Goal: Understand process/instructions: Learn about a topic

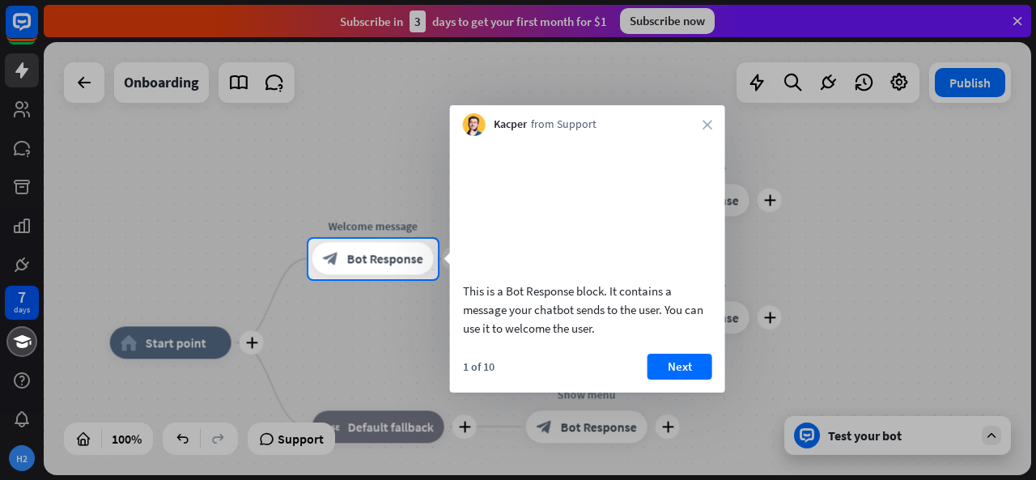
click at [233, 167] on div at bounding box center [518, 119] width 1036 height 239
click at [233, 163] on div at bounding box center [518, 119] width 1036 height 239
click at [679, 380] on button "Next" at bounding box center [679, 367] width 65 height 26
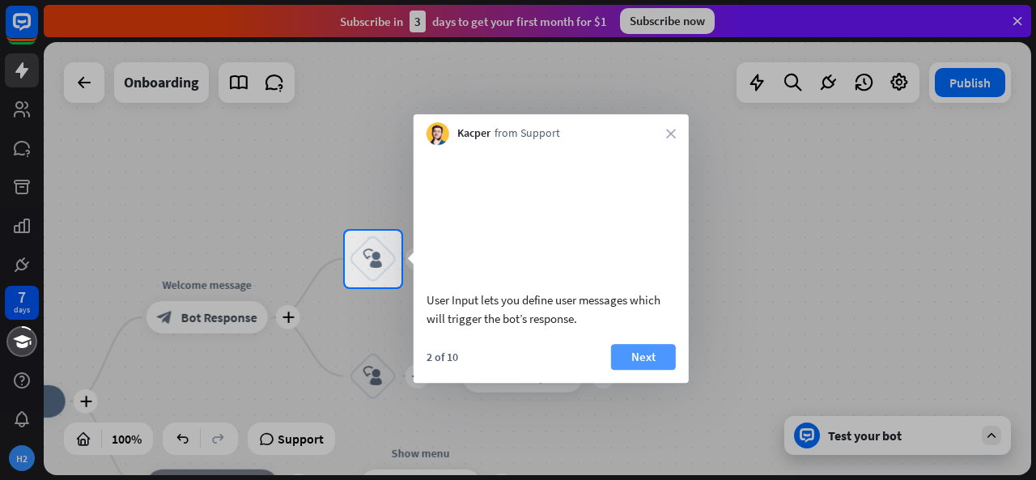
click at [635, 369] on button "Next" at bounding box center [643, 357] width 65 height 26
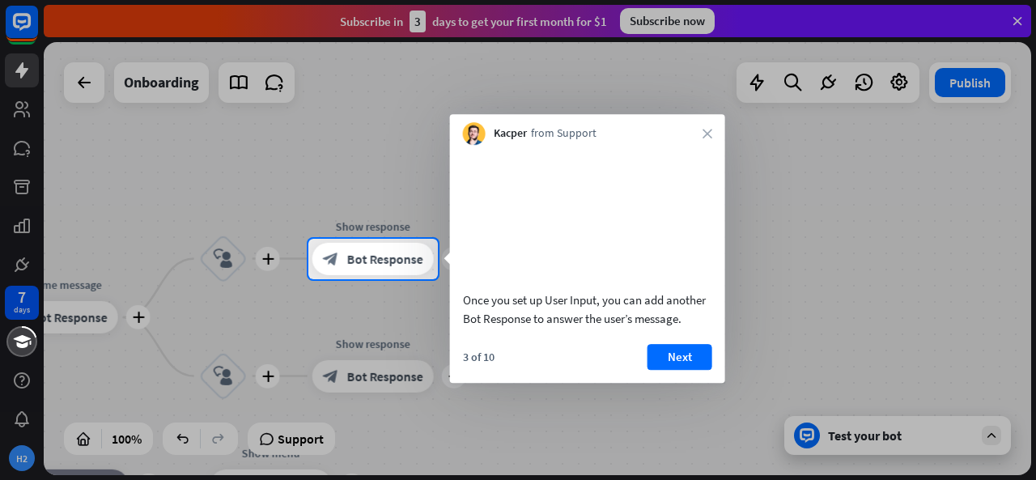
click at [701, 133] on div "Kacper from Support close" at bounding box center [587, 129] width 275 height 31
click at [702, 133] on div "Kacper from Support close" at bounding box center [587, 129] width 275 height 31
click at [706, 132] on icon "close" at bounding box center [707, 134] width 10 height 10
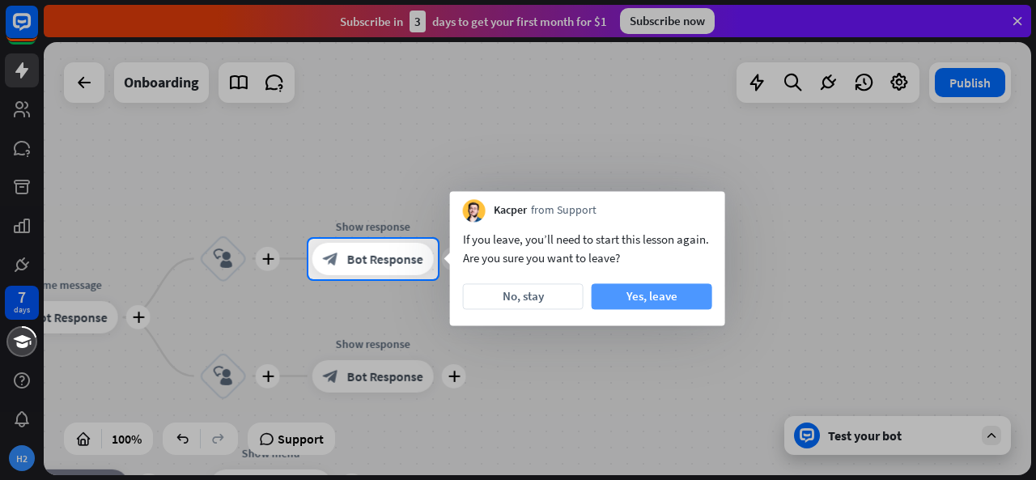
click at [643, 291] on button "Yes, leave" at bounding box center [652, 296] width 121 height 26
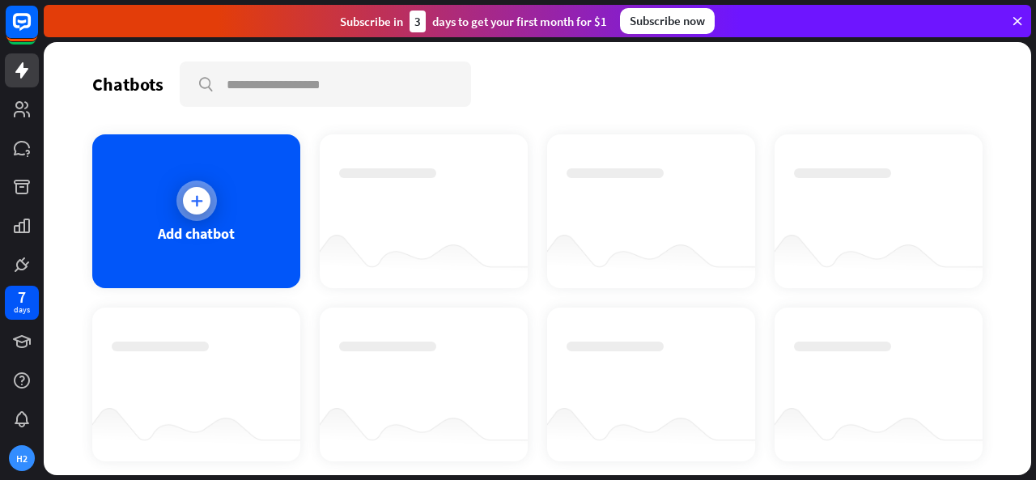
click at [200, 200] on icon at bounding box center [197, 201] width 16 height 16
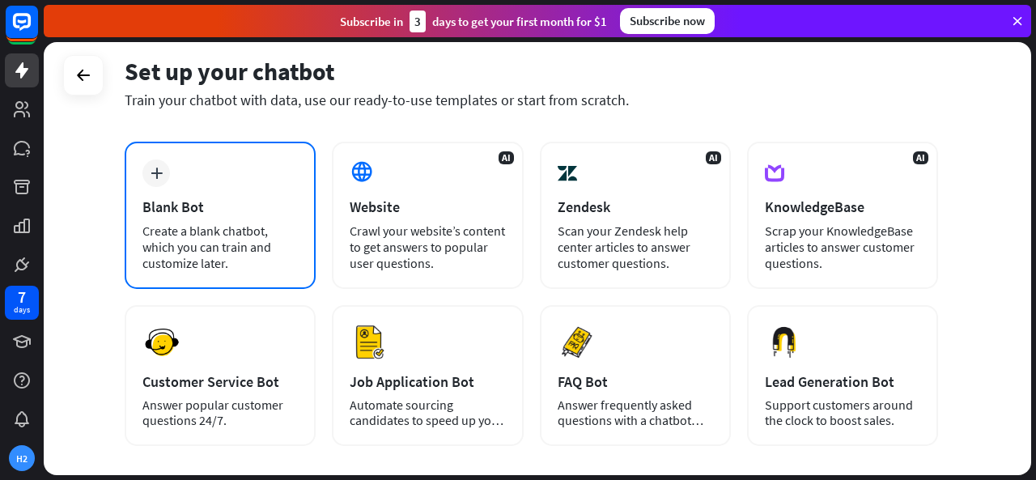
scroll to position [81, 0]
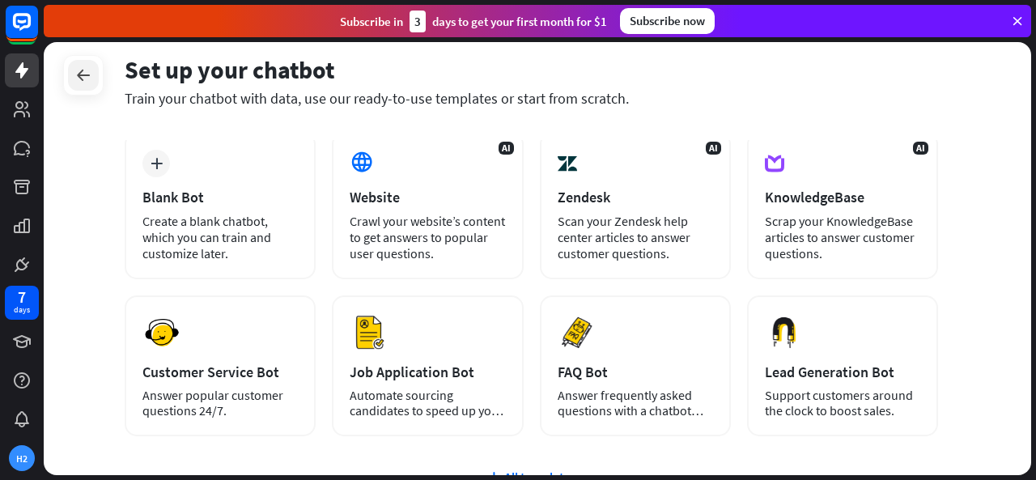
click at [76, 72] on icon at bounding box center [83, 75] width 19 height 19
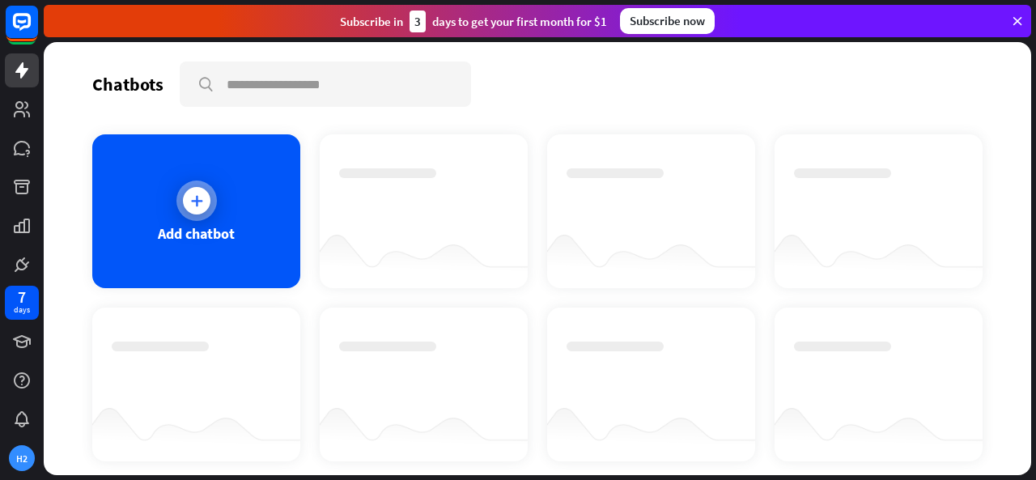
click at [202, 187] on div at bounding box center [196, 200] width 40 height 40
